Goal: Navigation & Orientation: Find specific page/section

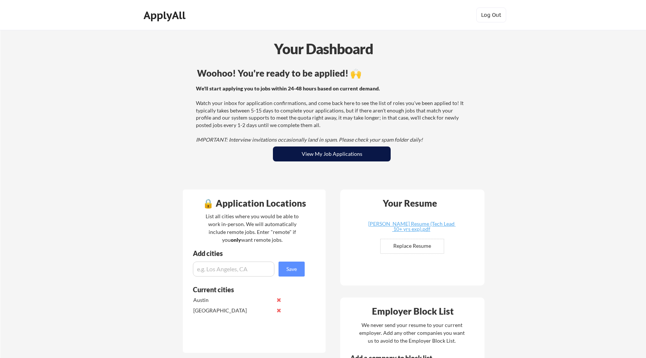
click at [323, 154] on button "View My Job Applications" at bounding box center [332, 154] width 118 height 15
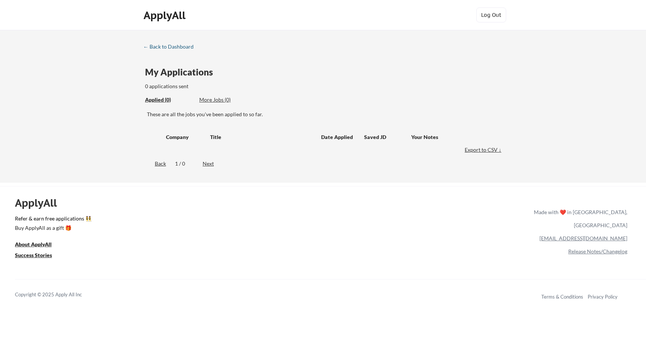
click at [173, 46] on div "← Back to Dashboard" at bounding box center [171, 46] width 56 height 5
